Goal: Transaction & Acquisition: Subscribe to service/newsletter

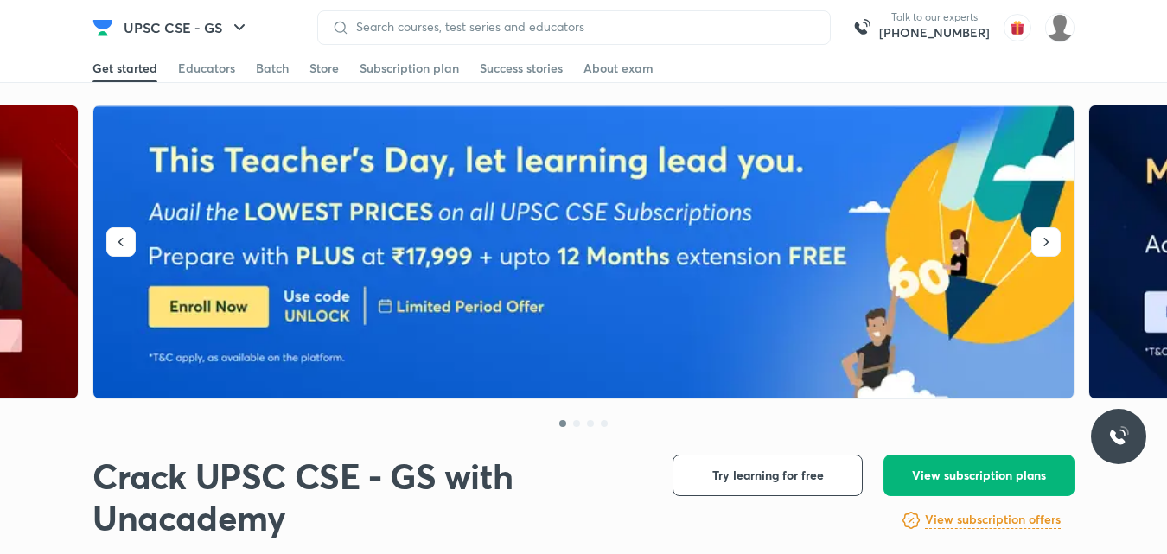
click at [983, 476] on span "View subscription plans" at bounding box center [979, 475] width 134 height 17
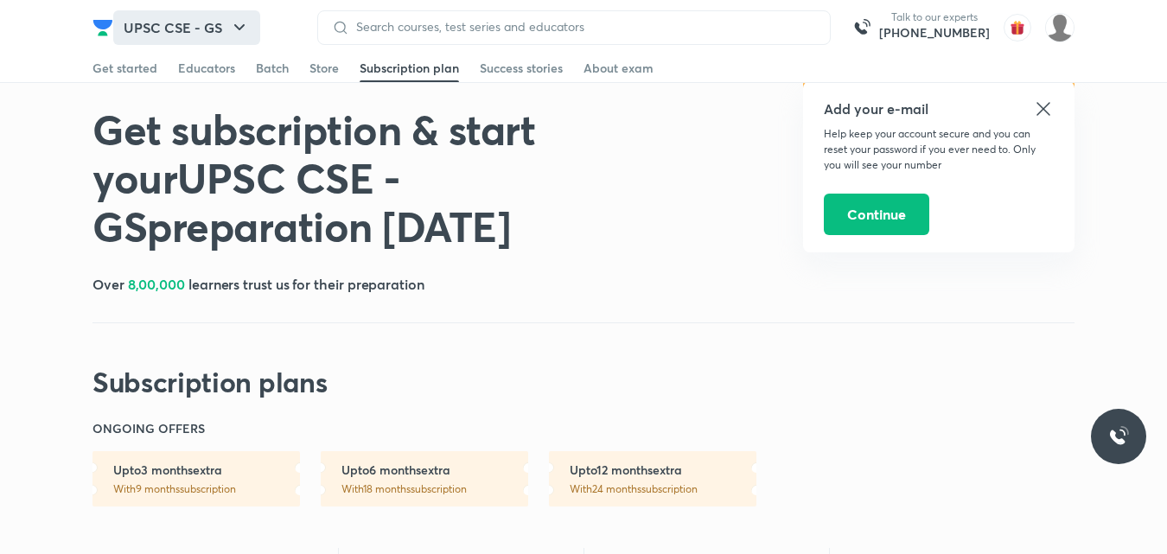
click at [236, 35] on icon "button" at bounding box center [239, 27] width 21 height 21
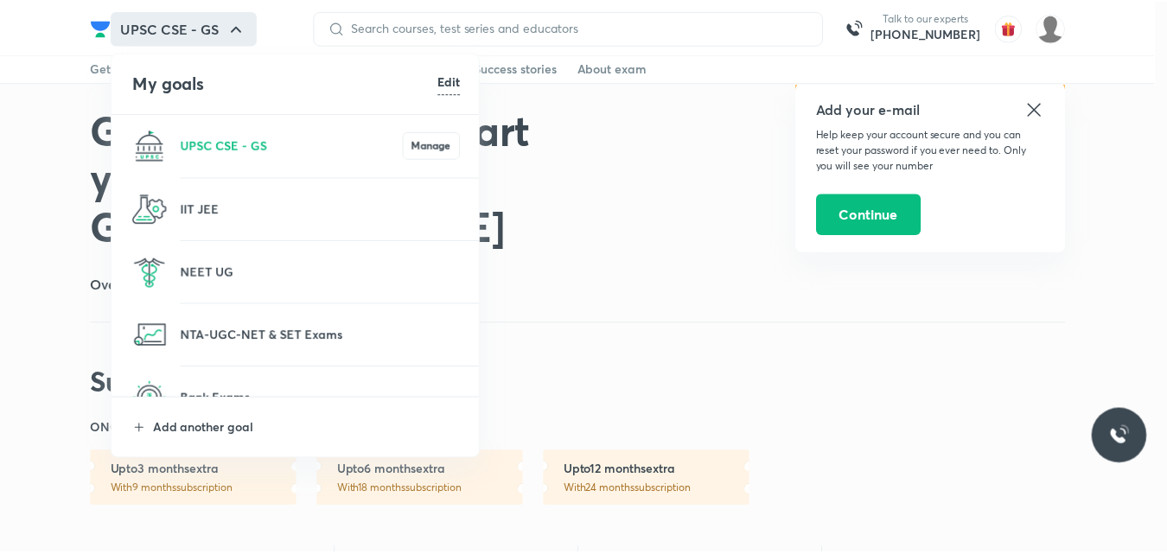
scroll to position [86, 0]
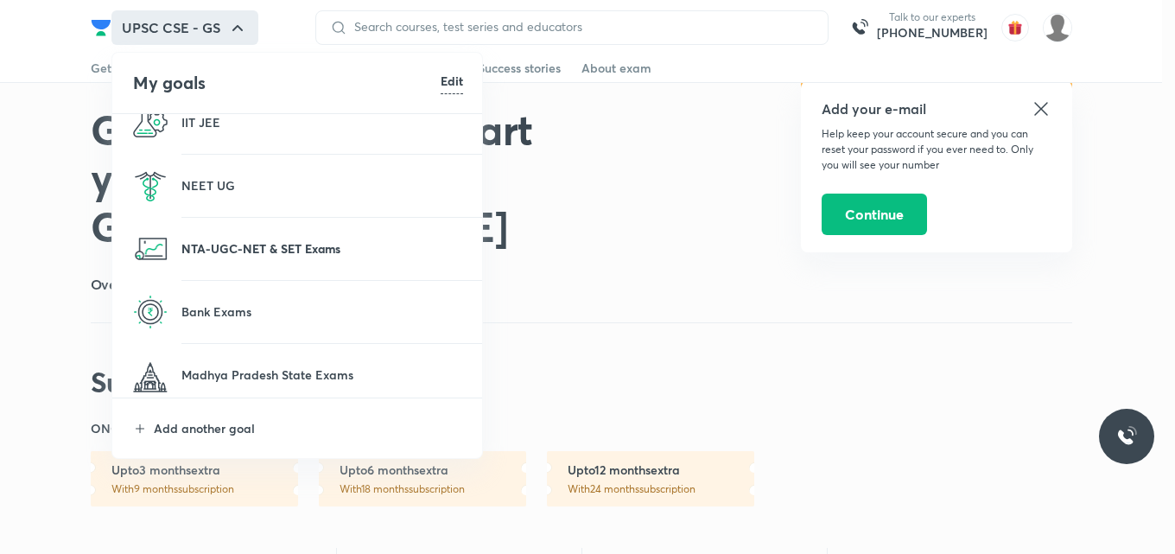
click at [256, 250] on p "NTA-UGC-NET & SET Exams" at bounding box center [322, 248] width 282 height 18
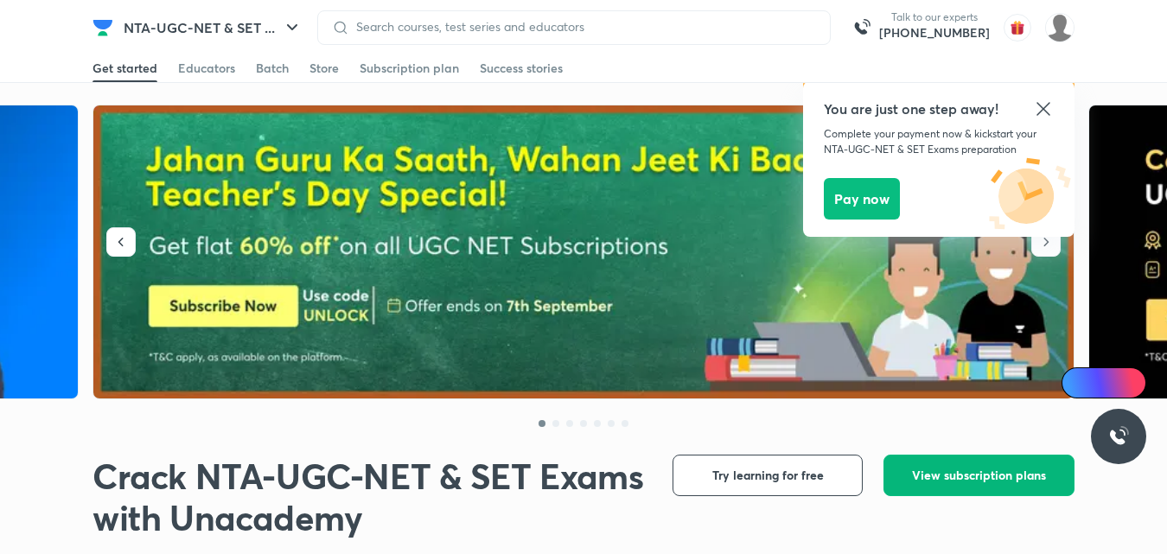
click at [1004, 468] on span "View subscription plans" at bounding box center [979, 475] width 134 height 17
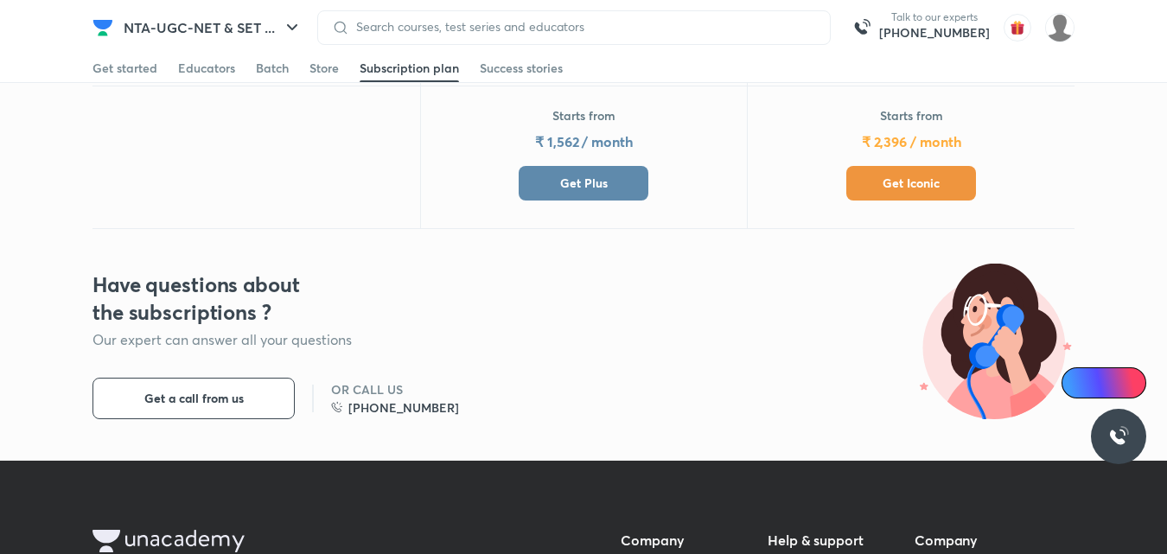
scroll to position [519, 0]
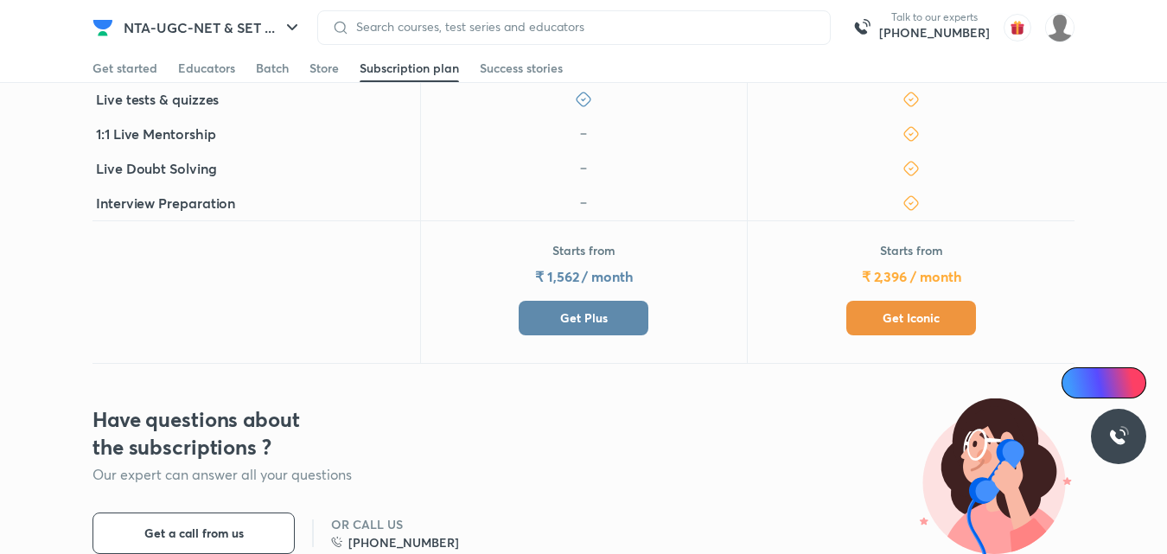
click at [574, 334] on button "Get Plus" at bounding box center [584, 318] width 130 height 35
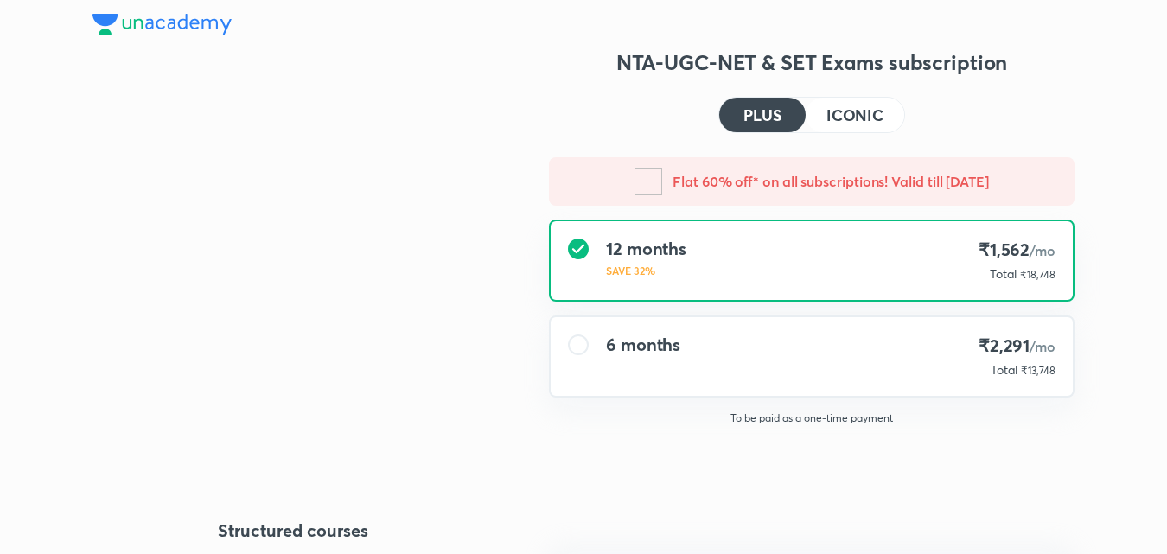
type input "UNLOCK"
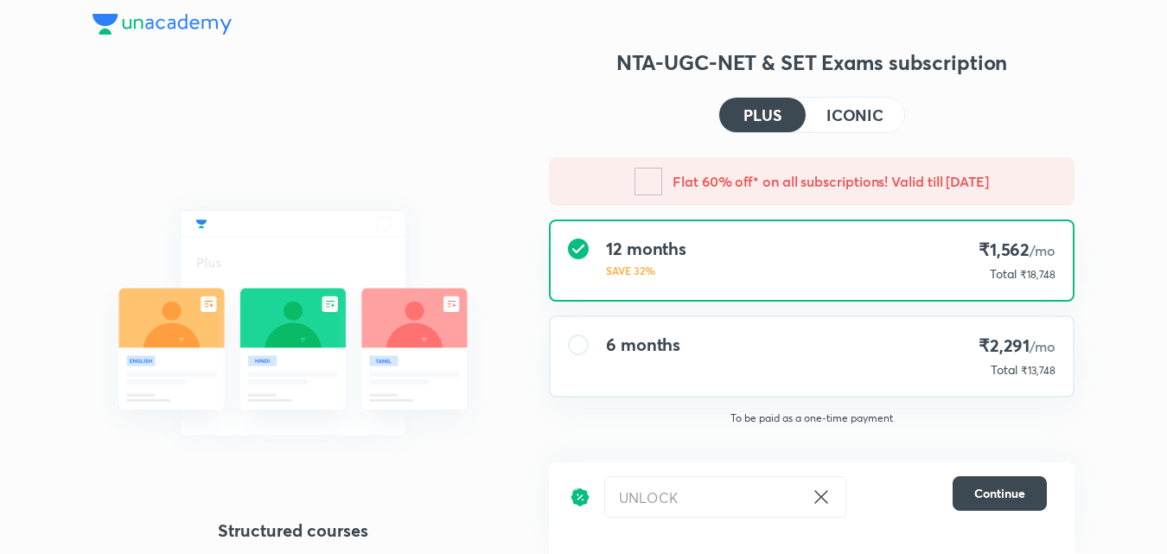
click at [669, 378] on div "6 months" at bounding box center [643, 356] width 74 height 44
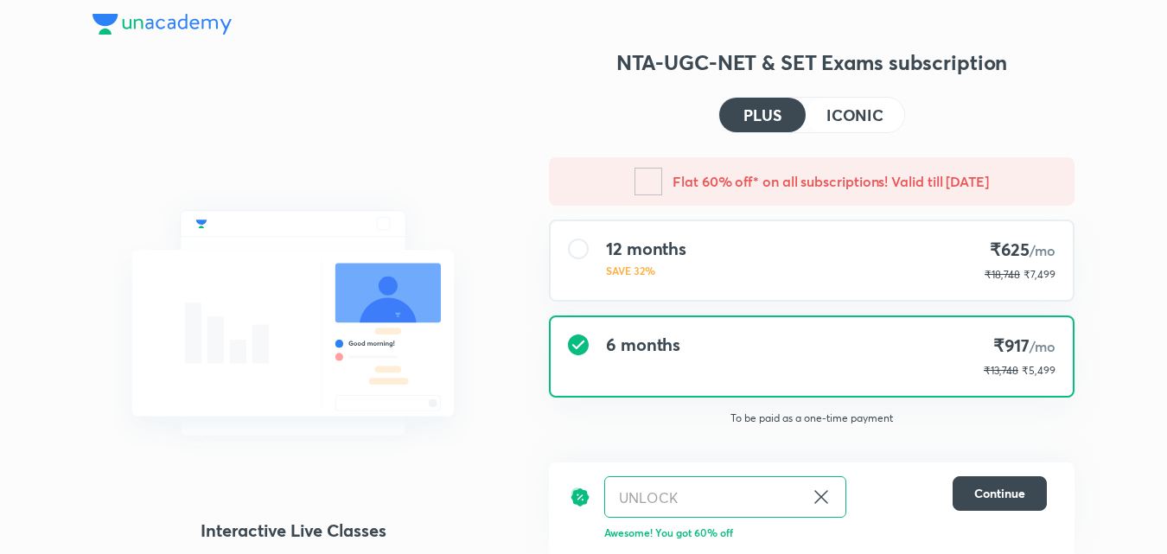
drag, startPoint x: 835, startPoint y: 500, endPoint x: 815, endPoint y: 491, distance: 21.7
click at [819, 493] on div "UNLOCK ​" at bounding box center [725, 496] width 242 height 41
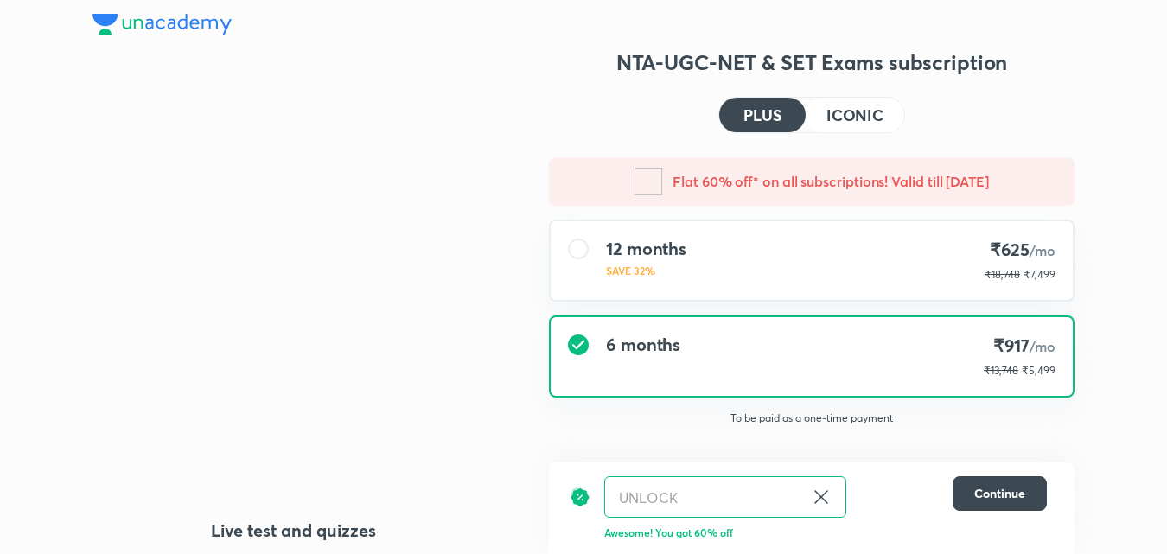
click at [814, 490] on icon at bounding box center [821, 497] width 21 height 21
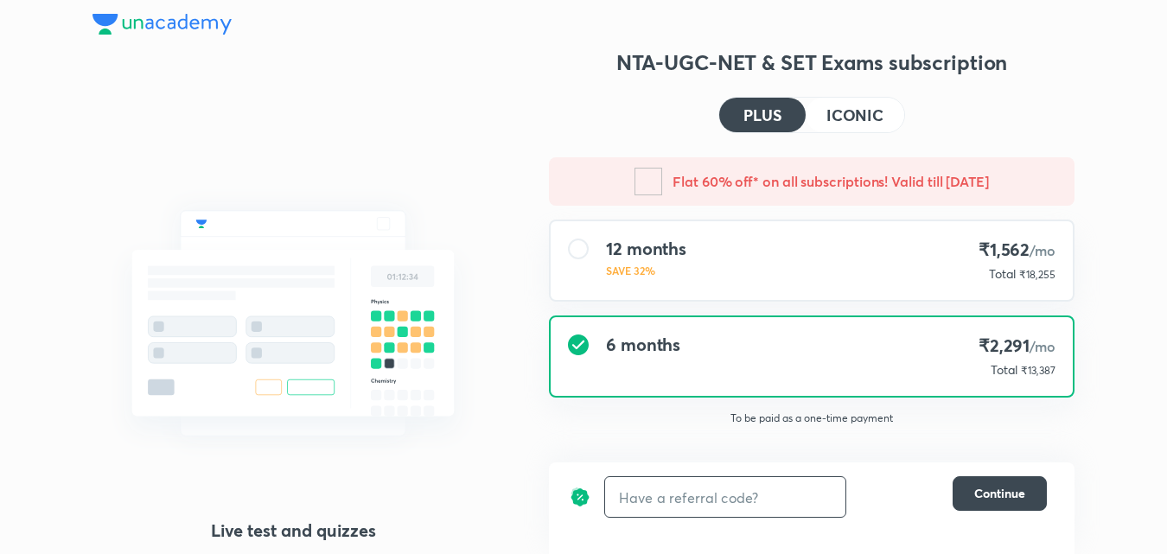
drag, startPoint x: 754, startPoint y: 499, endPoint x: 745, endPoint y: 501, distance: 9.9
click at [750, 500] on input "text" at bounding box center [725, 497] width 240 height 41
paste input "NTA2NPPU6"
type input "NTA2NPPU6"
click at [814, 499] on h6 "Apply" at bounding box center [814, 497] width 35 height 18
